Goal: Communication & Community: Participate in discussion

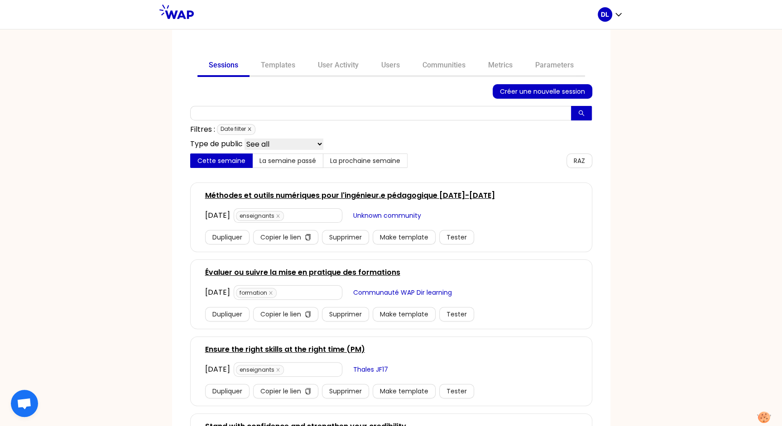
click at [249, 128] on icon "close" at bounding box center [249, 129] width 3 height 3
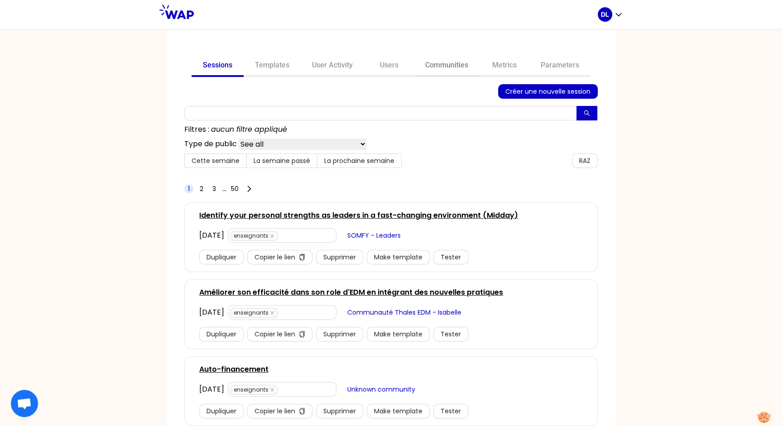
click at [442, 69] on link "Communities" at bounding box center [447, 66] width 66 height 22
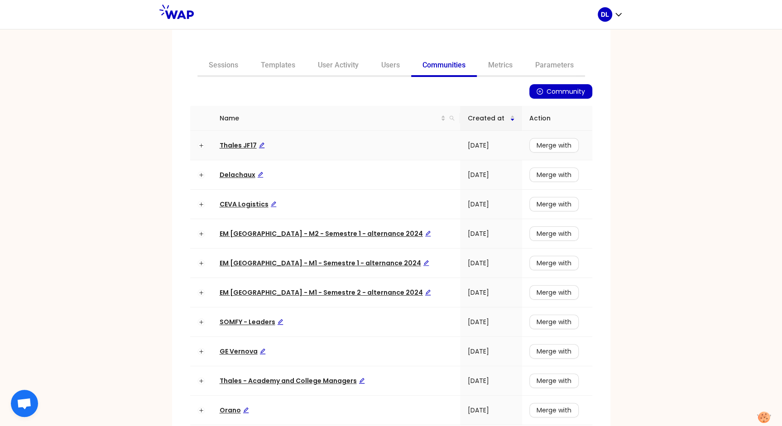
click at [229, 146] on span "Thales JF17" at bounding box center [242, 145] width 45 height 9
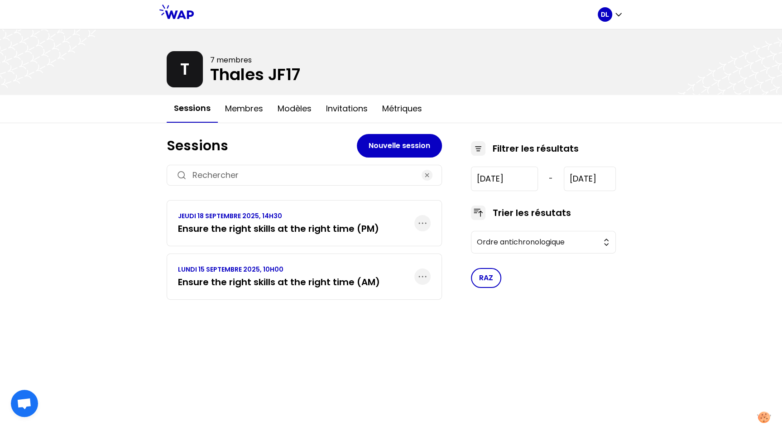
click at [302, 278] on h3 "Ensure the right skills at the right time (AM)" at bounding box center [279, 282] width 202 height 13
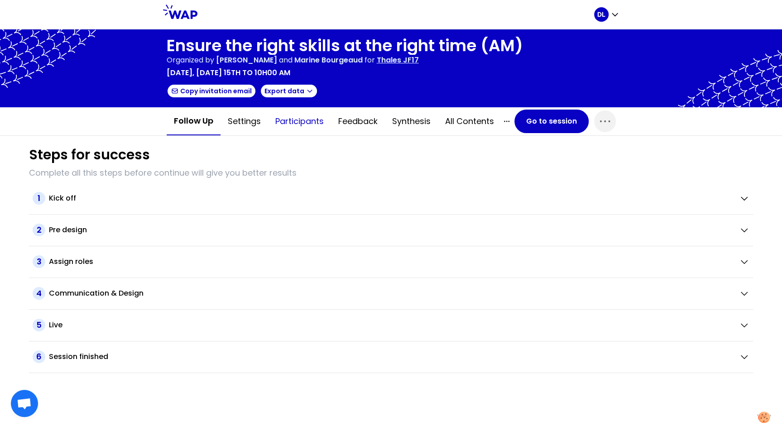
click at [285, 125] on button "Participants" at bounding box center [299, 121] width 63 height 27
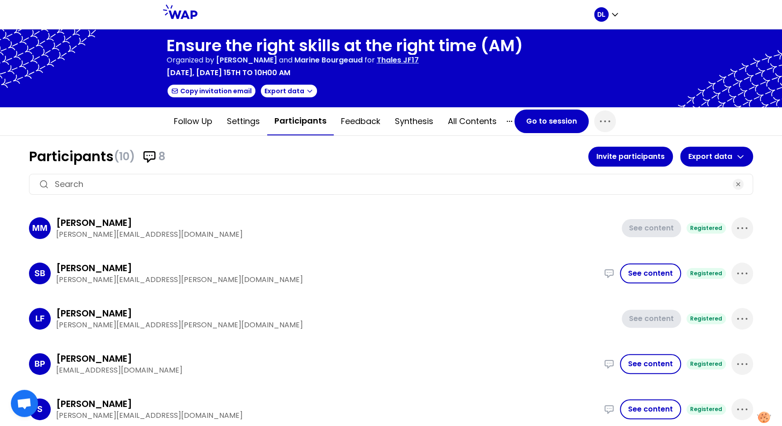
click at [313, 43] on h1 "Ensure the right skills at the right time (AM)" at bounding box center [345, 46] width 357 height 18
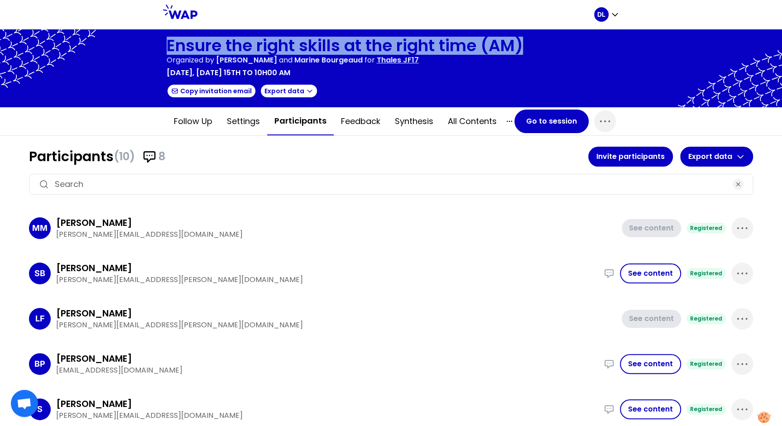
click at [313, 43] on h1 "Ensure the right skills at the right time (AM)" at bounding box center [345, 46] width 357 height 18
